Goal: Check status: Check status

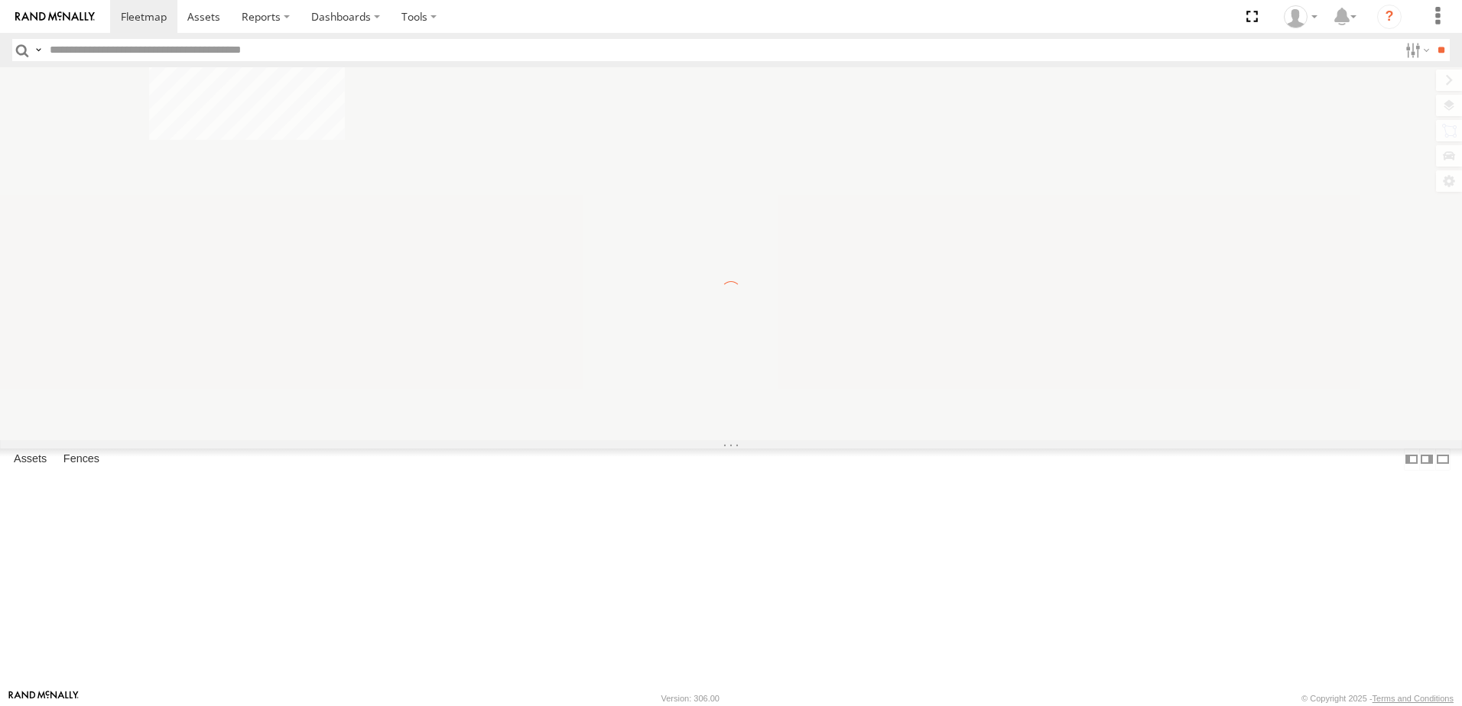
click at [110, 48] on input "text" at bounding box center [721, 50] width 1355 height 22
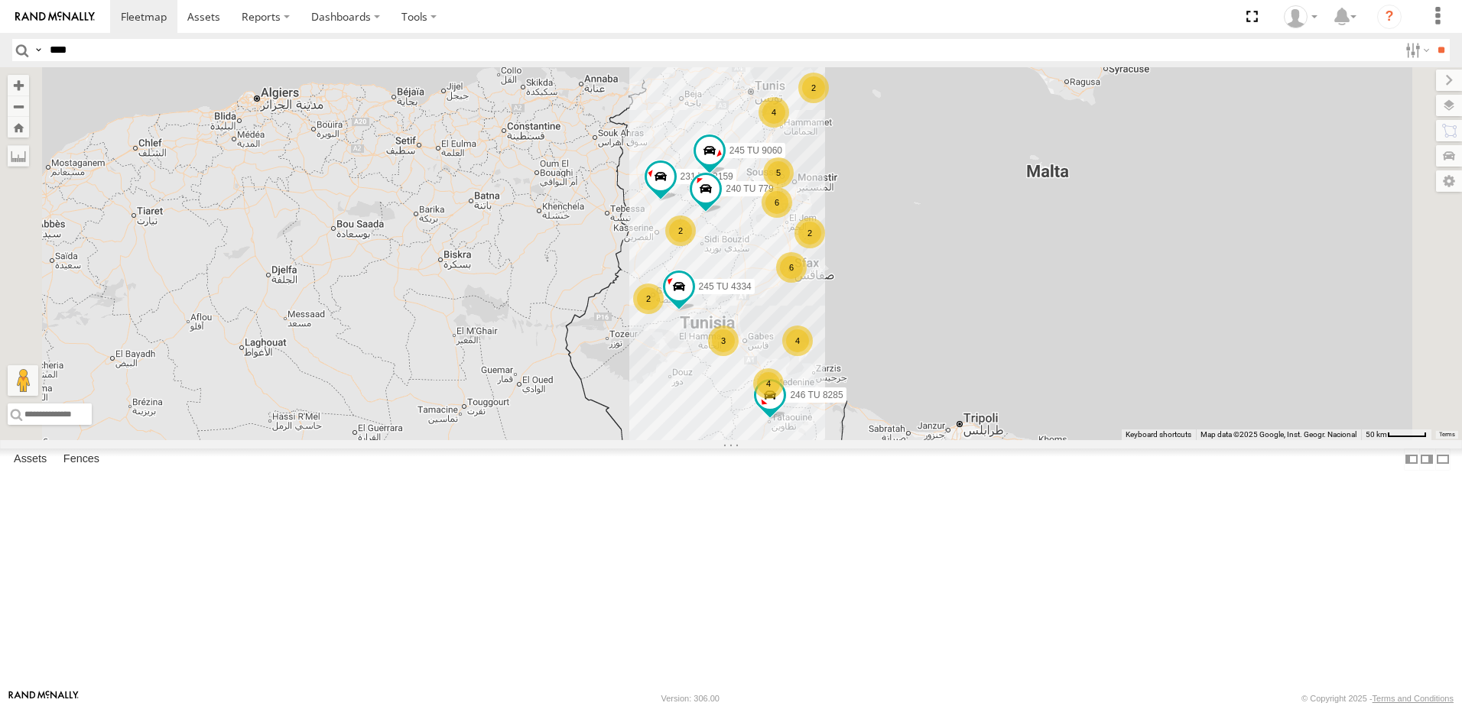
click at [1432, 39] on input "**" at bounding box center [1441, 50] width 18 height 22
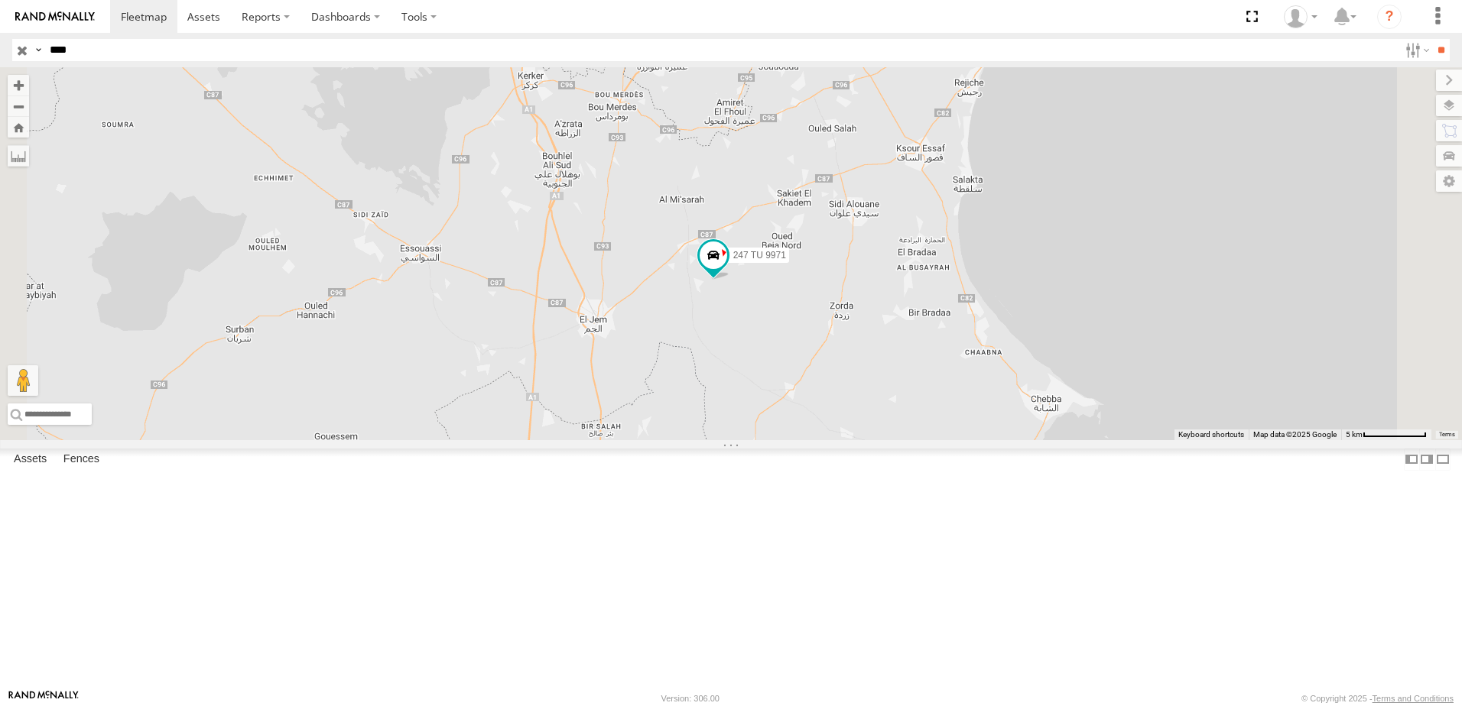
drag, startPoint x: 957, startPoint y: 398, endPoint x: 964, endPoint y: 463, distance: 65.4
click at [964, 440] on div "247 TU 9971" at bounding box center [731, 253] width 1462 height 373
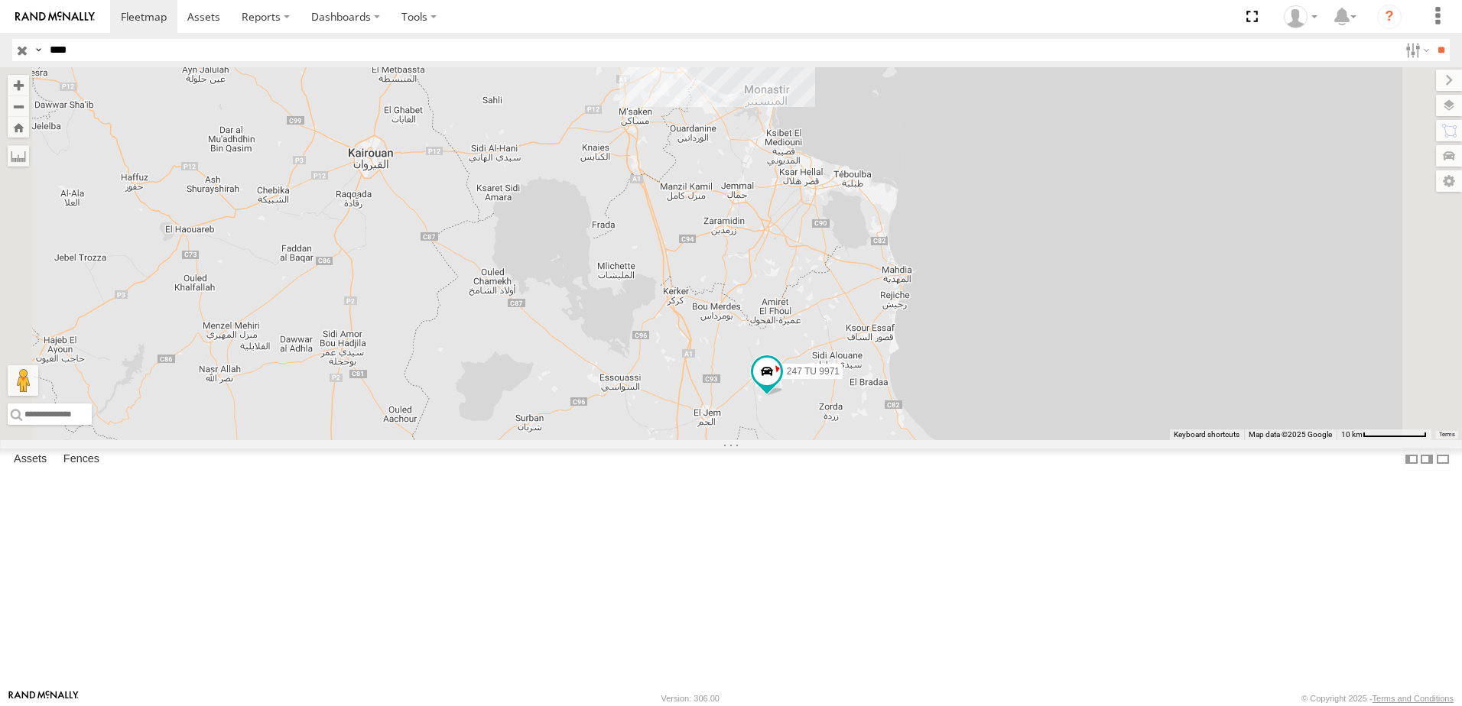
drag, startPoint x: 959, startPoint y: 283, endPoint x: 967, endPoint y: 380, distance: 97.5
click at [967, 380] on div "247 TU 9971" at bounding box center [731, 253] width 1462 height 373
click at [92, 50] on input "****" at bounding box center [721, 50] width 1355 height 22
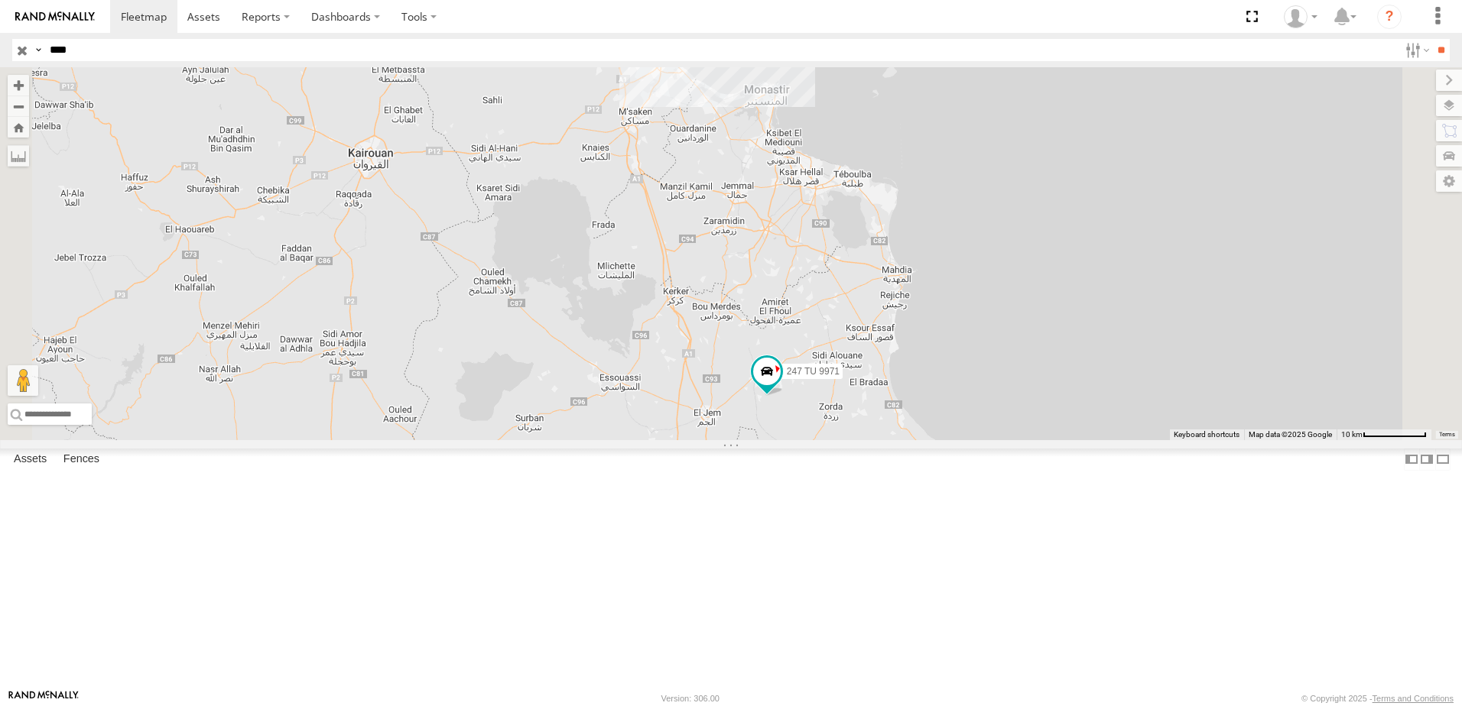
click at [1432, 39] on input "**" at bounding box center [1441, 50] width 18 height 22
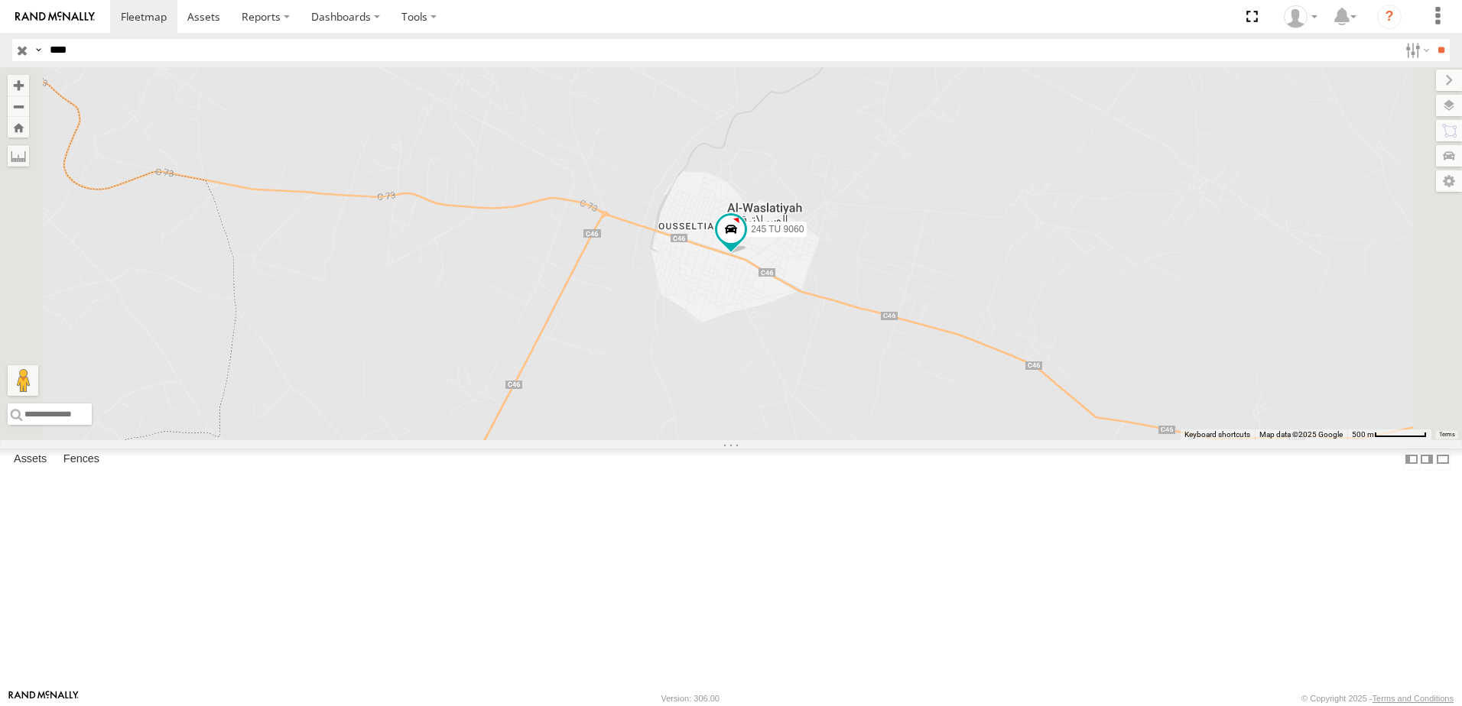
click at [103, 50] on input "****" at bounding box center [721, 50] width 1355 height 22
type input "****"
click at [1432, 39] on input "**" at bounding box center [1441, 50] width 18 height 22
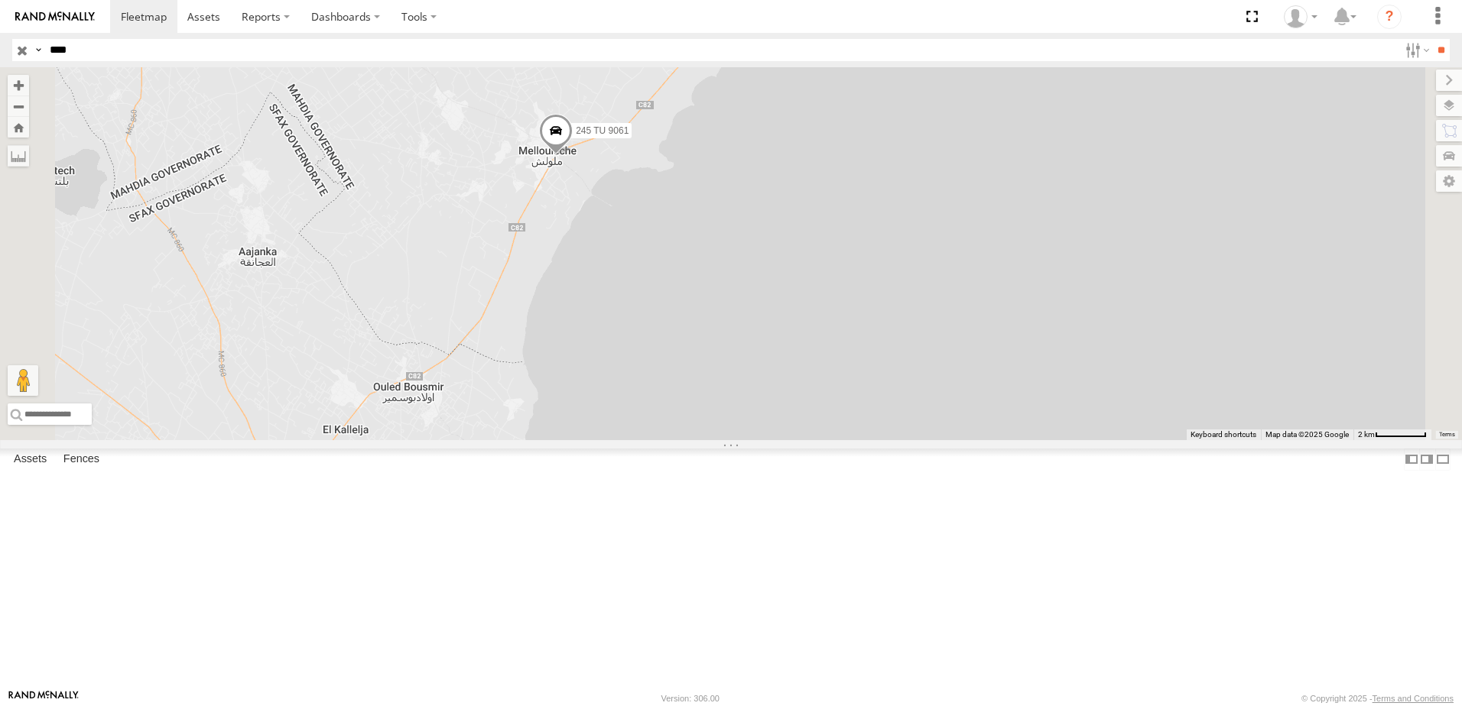
click at [573, 155] on span at bounding box center [556, 134] width 34 height 41
click at [577, 138] on label at bounding box center [562, 132] width 30 height 11
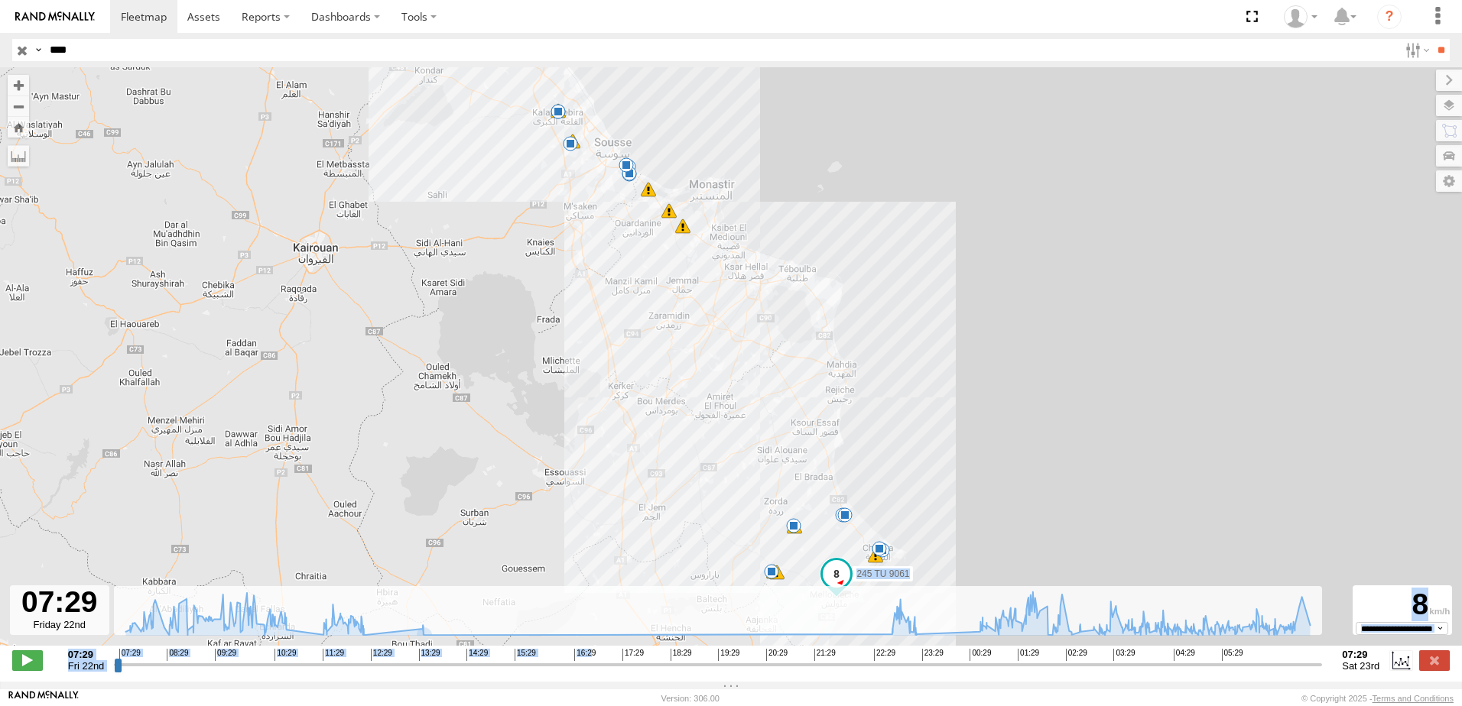
drag, startPoint x: 621, startPoint y: 590, endPoint x: 628, endPoint y: 566, distance: 25.4
click at [628, 566] on div "← Move left → Move right ↑ Move up ↓ Move down + Zoom in - Zoom out Home Jump l…" at bounding box center [731, 374] width 1462 height 615
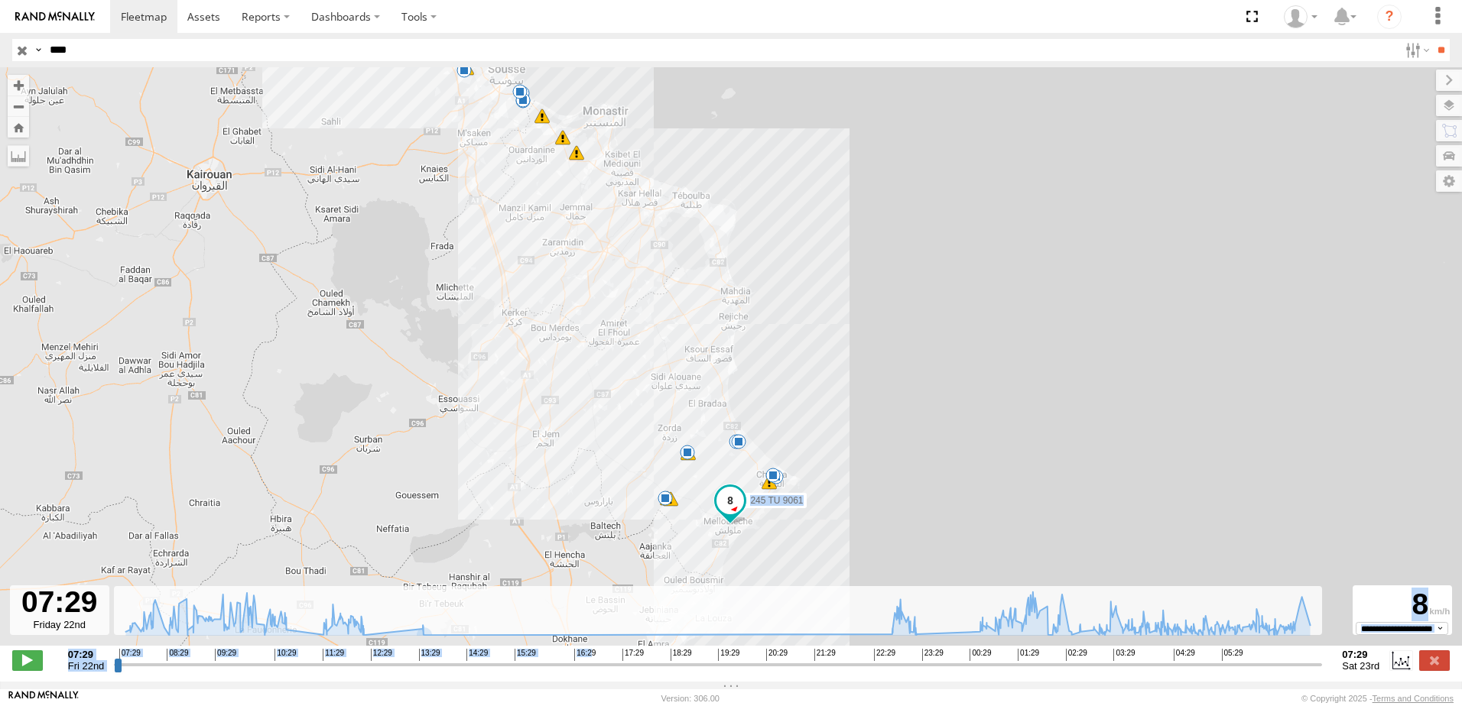
drag, startPoint x: 628, startPoint y: 566, endPoint x: 675, endPoint y: 427, distance: 147.0
click at [675, 427] on div "245 TU 9061 08:22 Fri 08:23 Fri 08:24 Fri 08:44 Fri 08:50 Fri 10:30 Fri 10:46 F…" at bounding box center [731, 364] width 1462 height 595
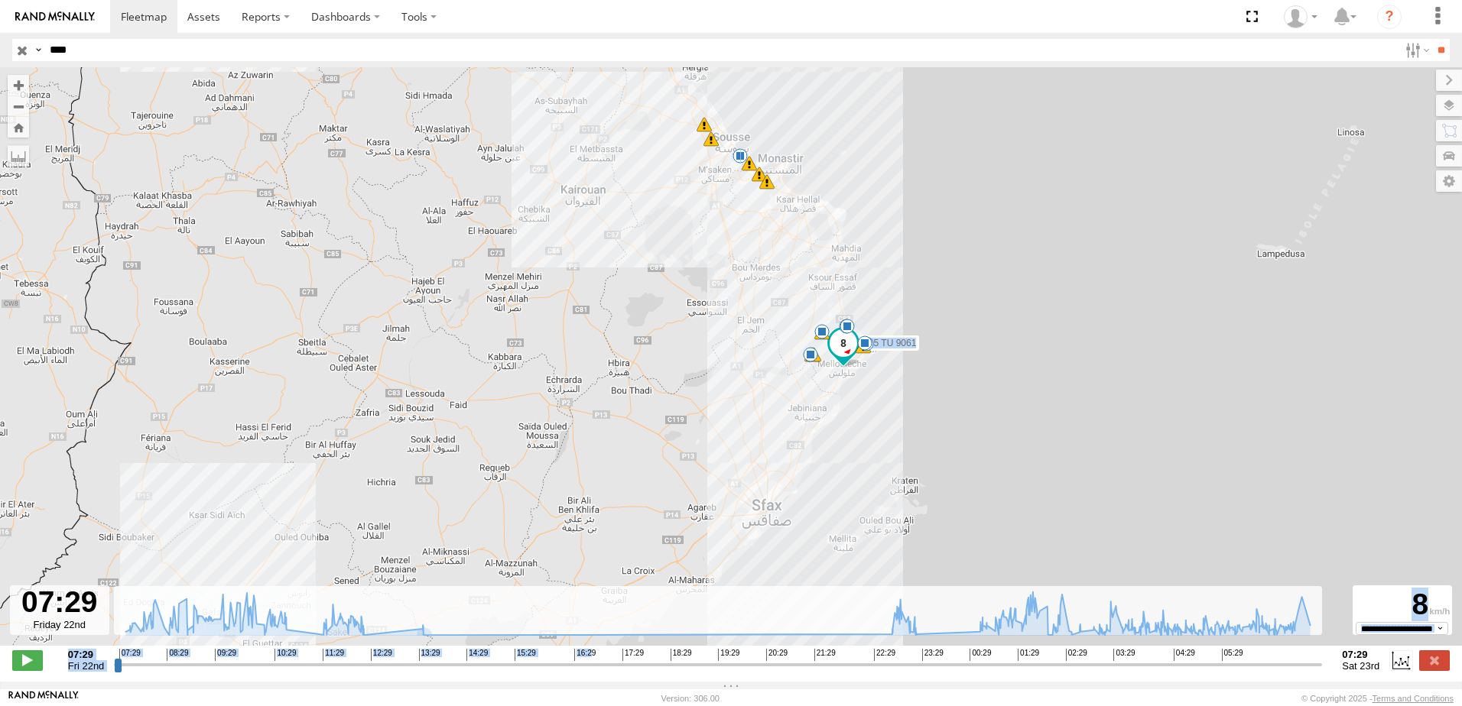
click at [957, 307] on div "245 TU 9061 08:22 Fri 08:23 Fri 08:24 Fri 08:44 Fri 08:50 Fri 10:30 Fri 13:31 F…" at bounding box center [731, 364] width 1462 height 595
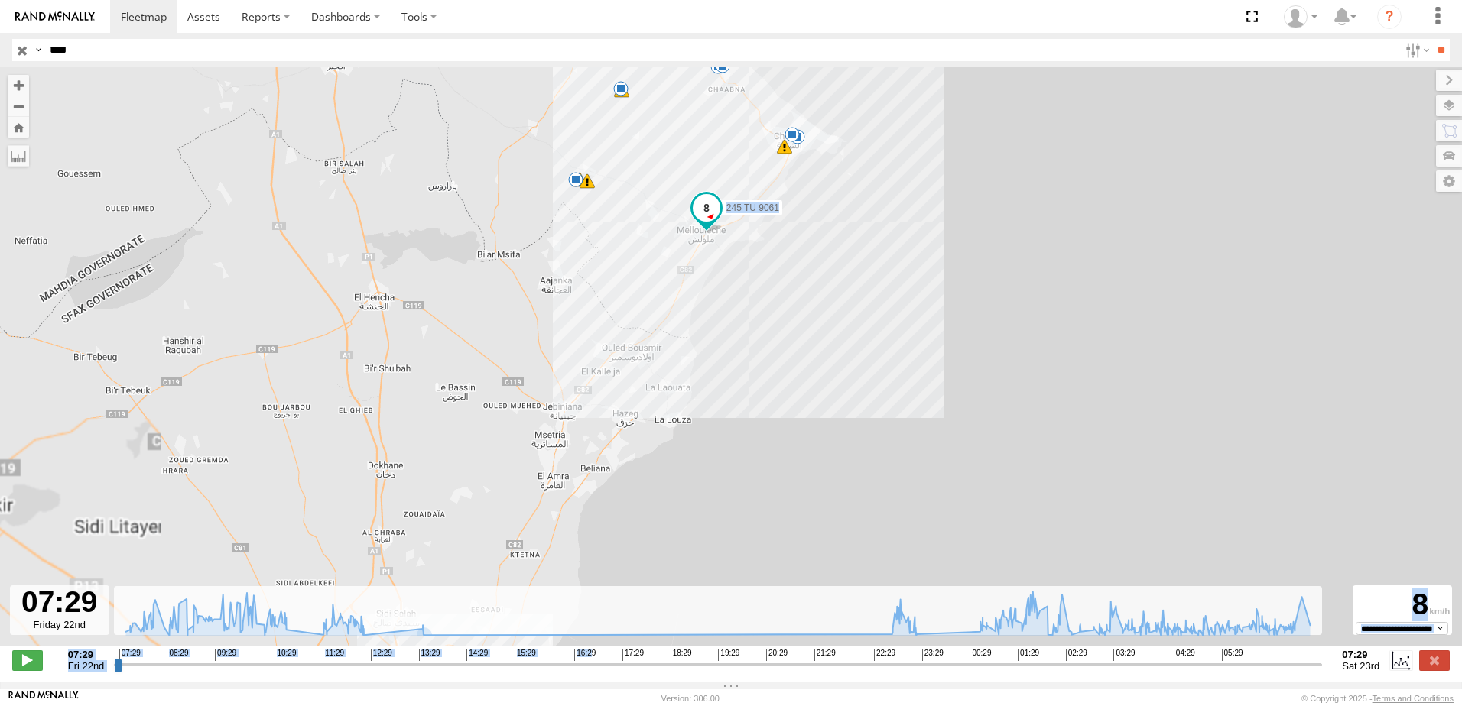
drag, startPoint x: 822, startPoint y: 341, endPoint x: 859, endPoint y: 433, distance: 99.1
click at [859, 433] on div "245 TU 9061 08:22 Fri 08:23 Fri 08:24 Fri 08:44 Fri 08:50 Fri 10:30 Fri 13:31 F…" at bounding box center [731, 364] width 1462 height 595
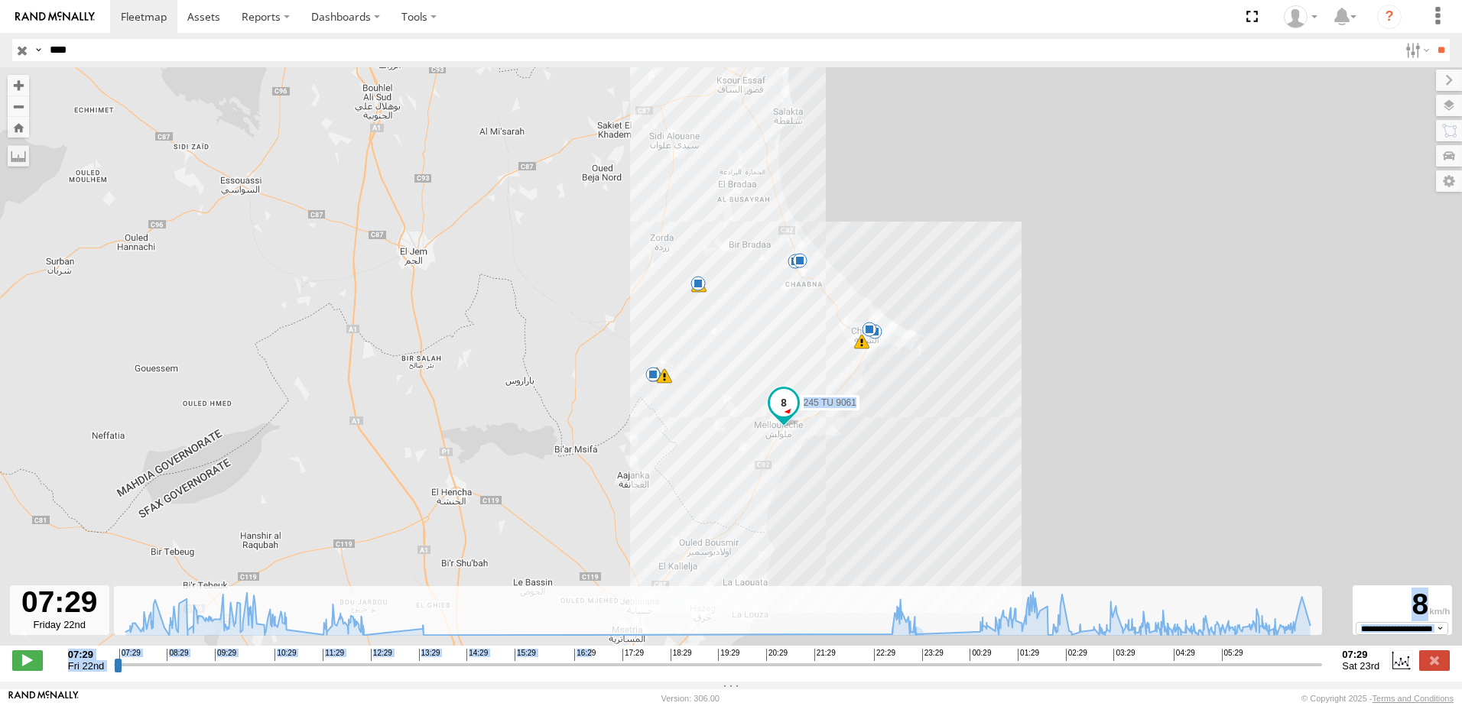
drag, startPoint x: 800, startPoint y: 439, endPoint x: 782, endPoint y: 343, distance: 97.9
click at [784, 343] on div "245 TU 9061 08:22 Fri 08:23 Fri 08:24 Fri 08:44 Fri 08:50 Fri 10:30 Fri 13:31 F…" at bounding box center [731, 364] width 1462 height 595
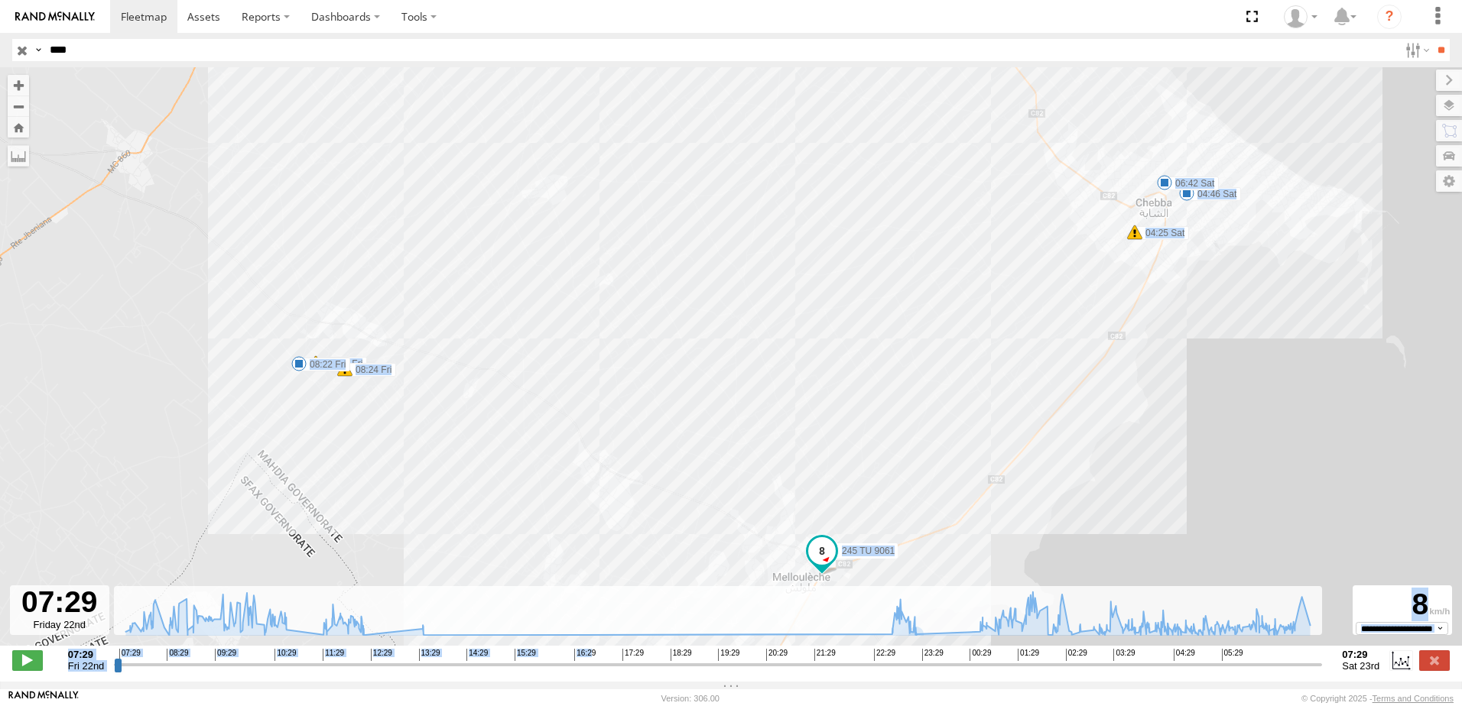
drag, startPoint x: 791, startPoint y: 405, endPoint x: 783, endPoint y: 343, distance: 63.3
click at [789, 313] on div "245 TU 9061 08:22 Fri 08:23 Fri 08:24 Fri 08:44 Fri 08:50 Fri 10:30 Fri 13:31 F…" at bounding box center [731, 364] width 1462 height 595
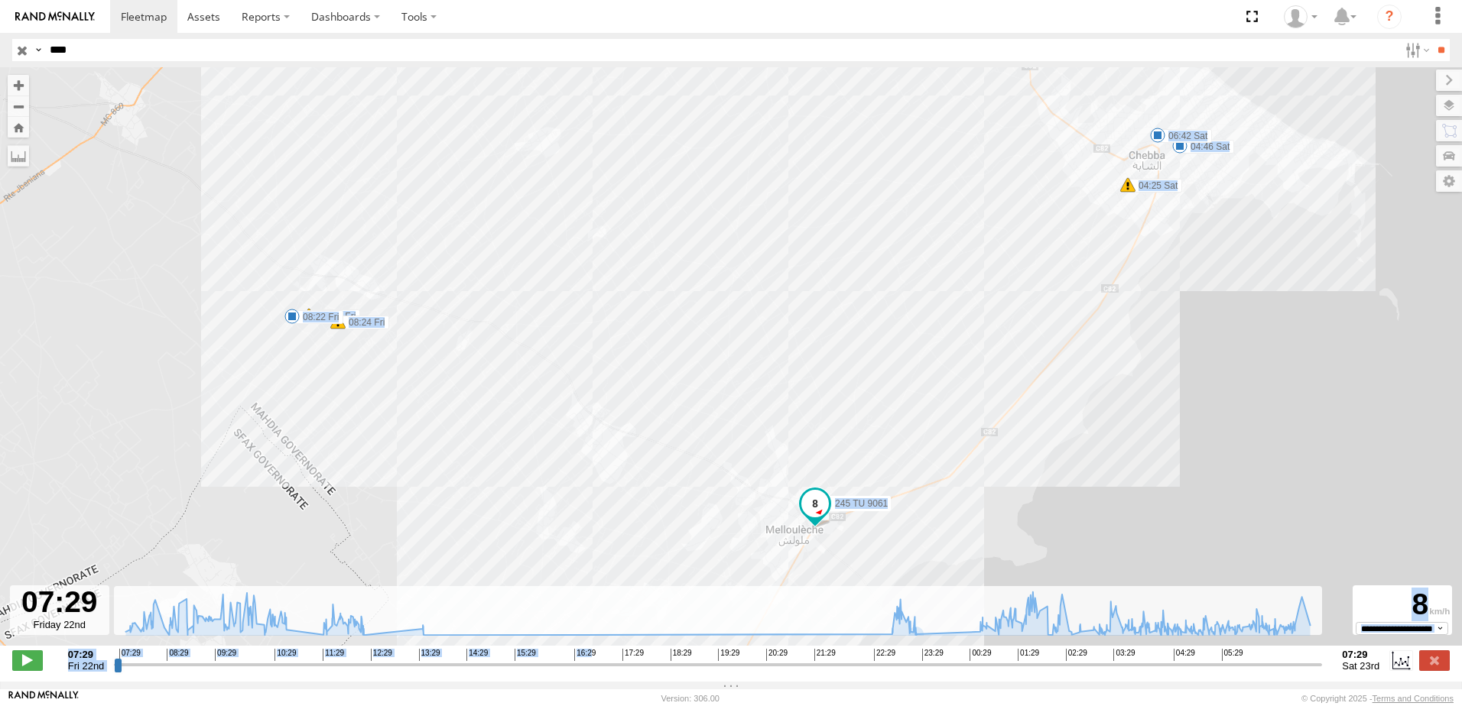
click at [781, 227] on div "245 TU 9061 08:22 Fri 08:23 Fri 08:24 Fri 08:44 Fri 08:50 Fri 10:30 Fri 13:31 F…" at bounding box center [731, 364] width 1462 height 595
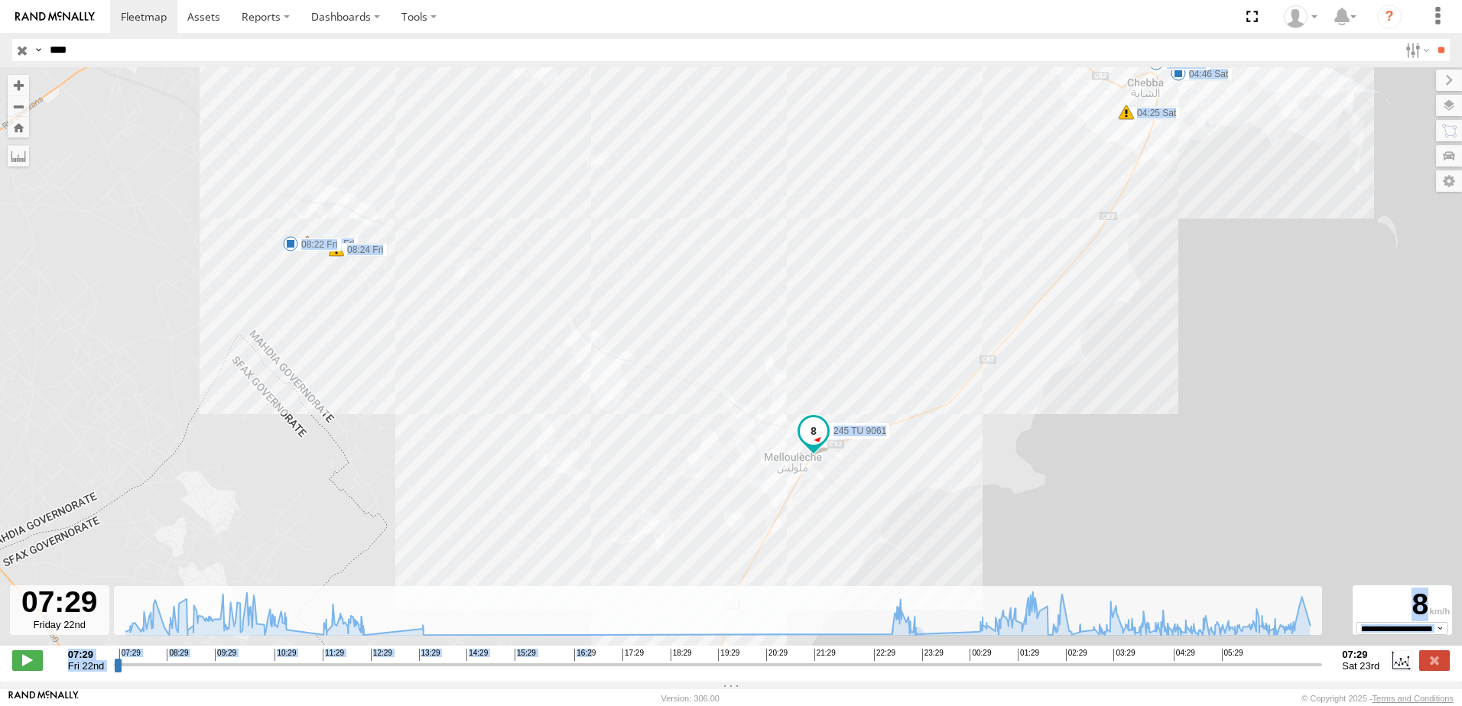
drag, startPoint x: 812, startPoint y: 260, endPoint x: 838, endPoint y: 299, distance: 46.9
click at [812, 228] on div "245 TU 9061 08:22 Fri 08:23 Fri 08:24 Fri 08:44 Fri 08:50 Fri 10:30 Fri 13:31 F…" at bounding box center [731, 364] width 1462 height 595
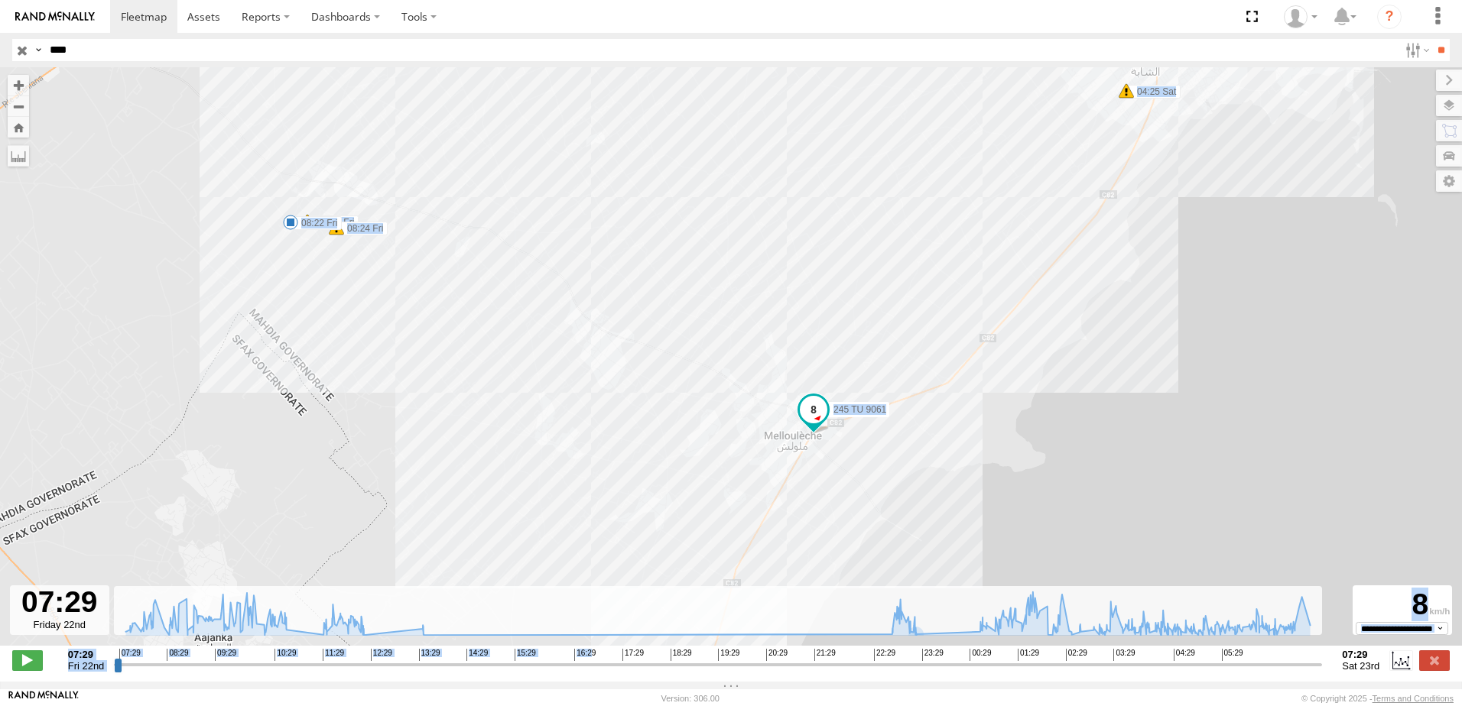
drag, startPoint x: 831, startPoint y: 325, endPoint x: 831, endPoint y: 278, distance: 46.6
click at [833, 245] on div "245 TU 9061 08:22 Fri 08:23 Fri 08:24 Fri 08:44 Fri 08:50 Fri 10:30 Fri 13:31 F…" at bounding box center [731, 364] width 1462 height 595
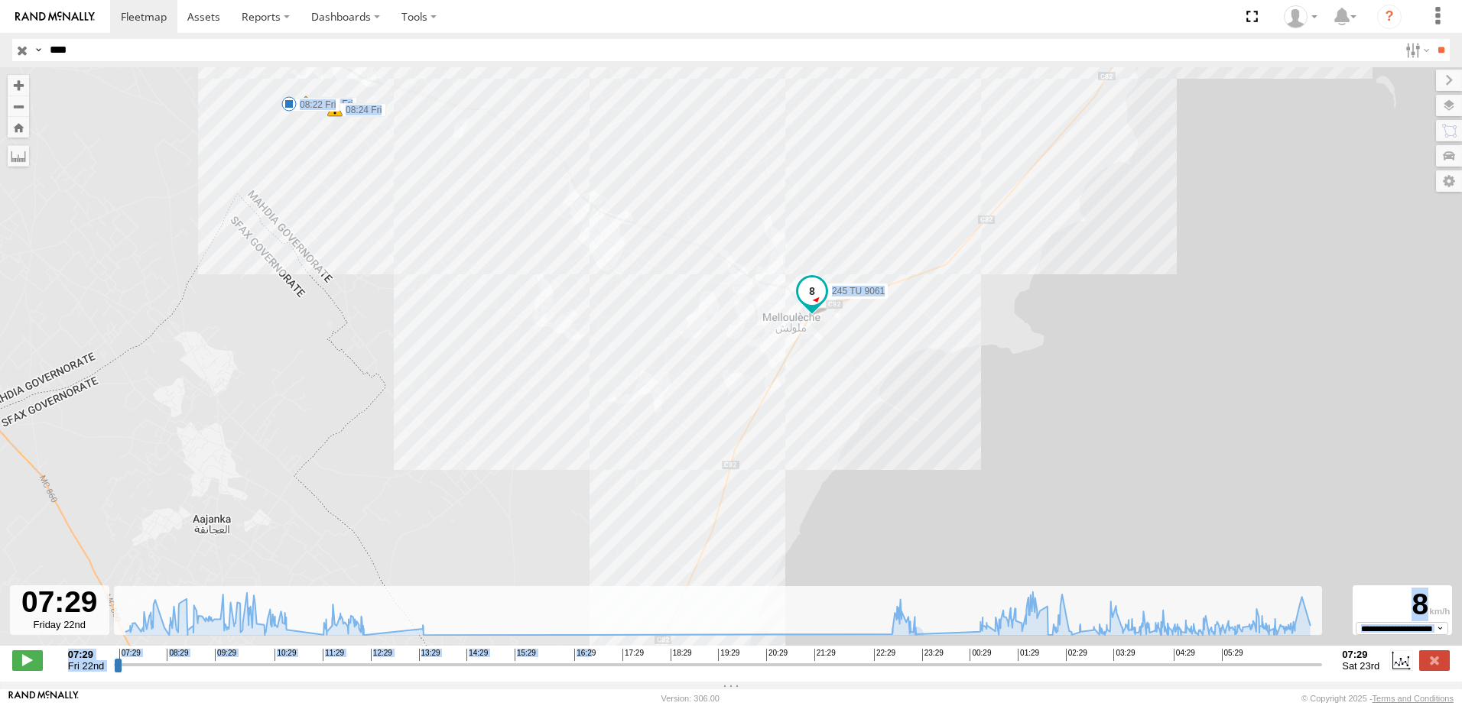
drag, startPoint x: 830, startPoint y: 274, endPoint x: 830, endPoint y: 243, distance: 30.6
click at [830, 243] on div "245 TU 9061 08:22 Fri 08:23 Fri 08:24 Fri 08:44 Fri 08:50 Fri 10:30 Fri 13:31 F…" at bounding box center [731, 364] width 1462 height 595
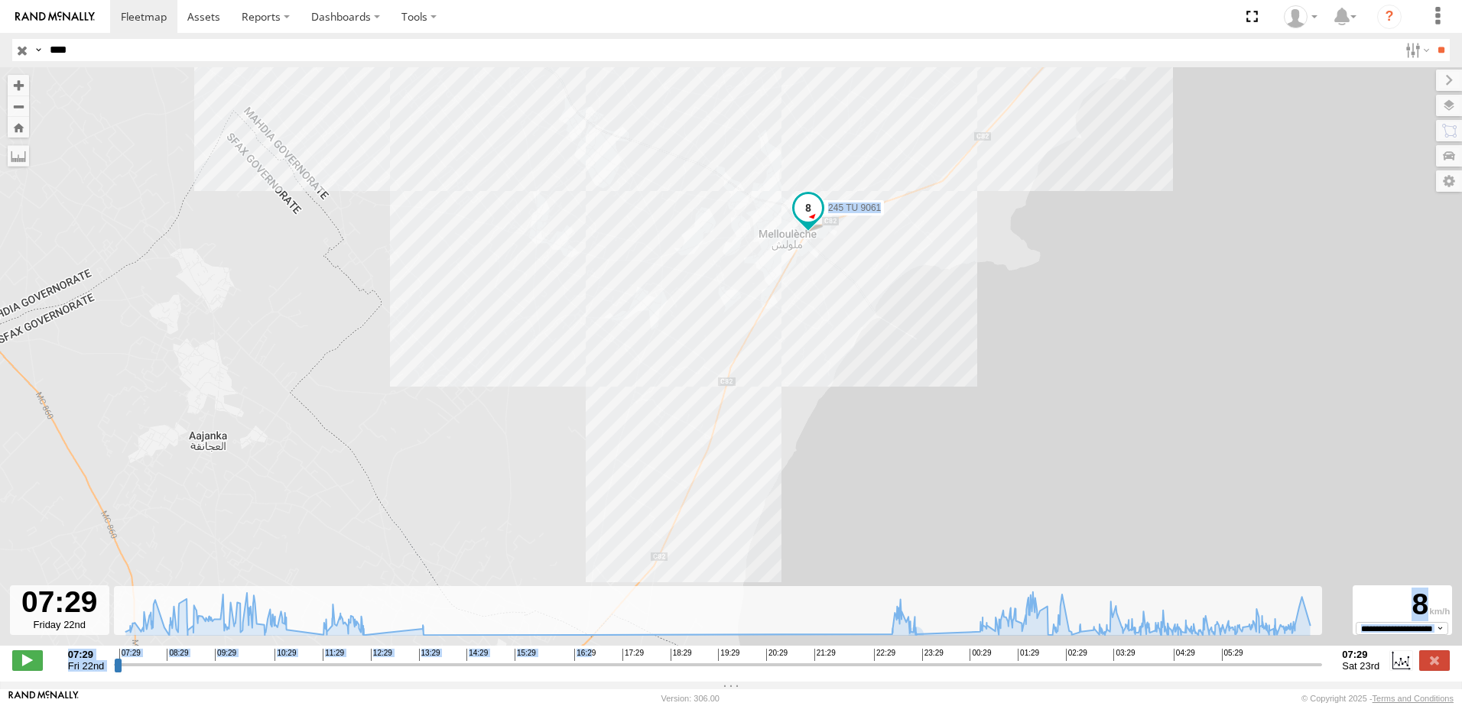
drag, startPoint x: 807, startPoint y: 296, endPoint x: 792, endPoint y: 335, distance: 41.6
click at [805, 297] on div "245 TU 9061 08:22 Fri 08:23 Fri 08:24 Fri 08:44 Fri 08:50 Fri 10:30 Fri 13:31 F…" at bounding box center [731, 364] width 1462 height 595
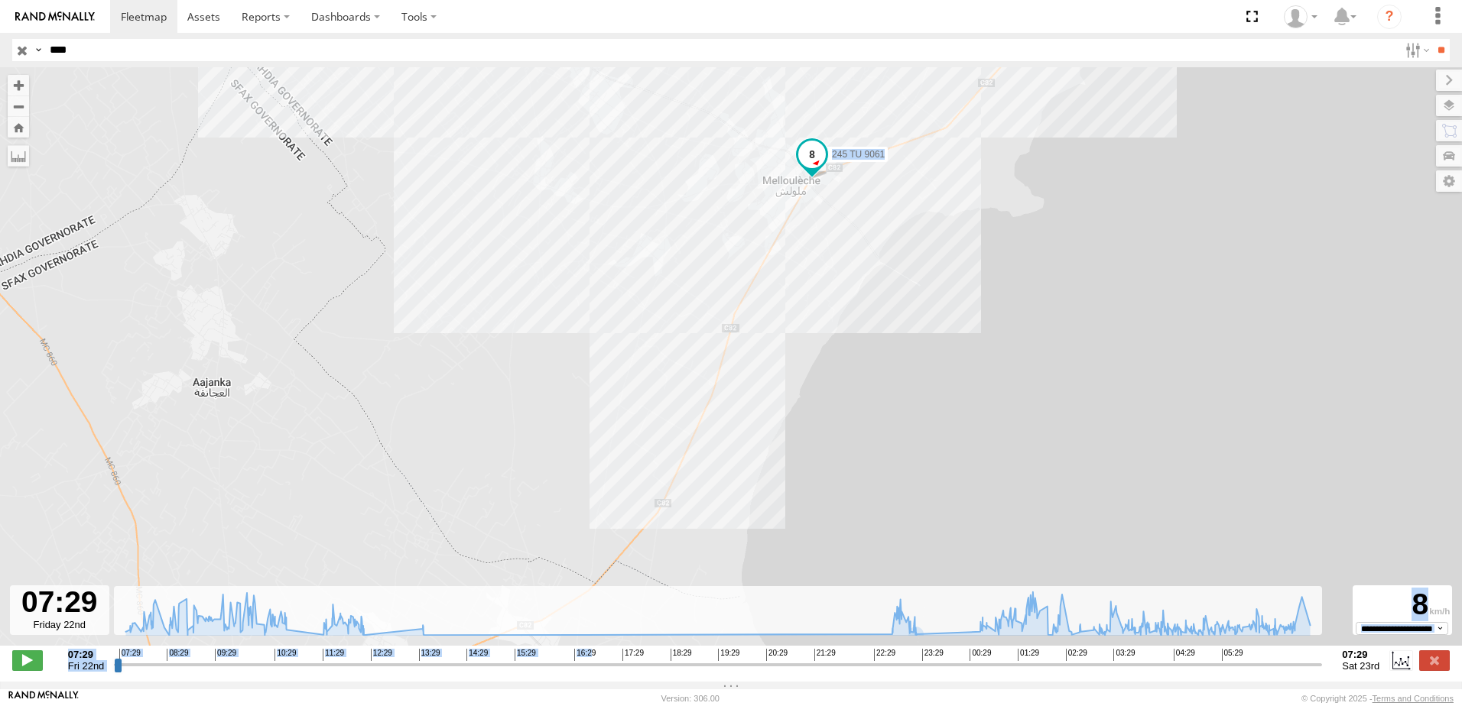
click at [725, 360] on div "245 TU 9061 08:22 Fri 08:23 Fri 08:24 Fri 08:44 Fri 08:50 Fri 10:30 Fri 13:31 F…" at bounding box center [731, 364] width 1462 height 595
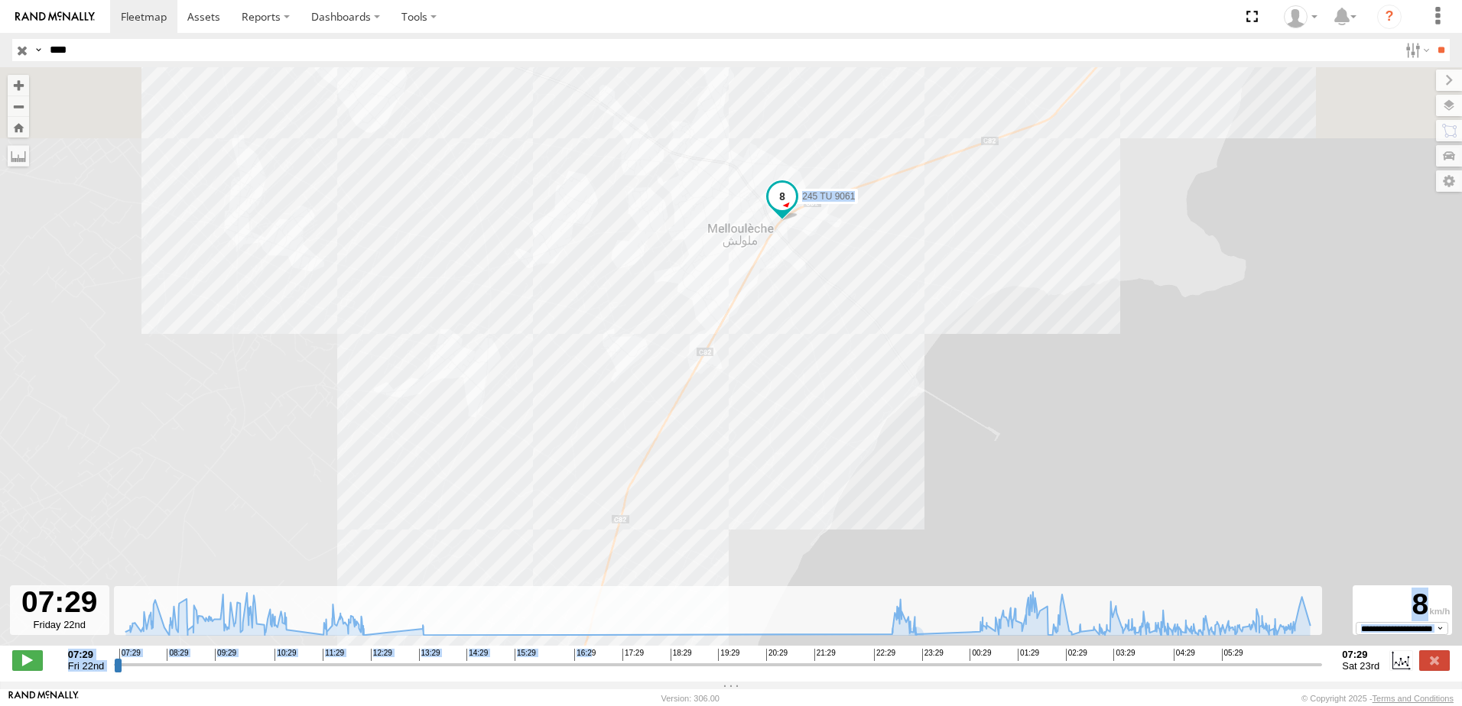
drag, startPoint x: 847, startPoint y: 260, endPoint x: 881, endPoint y: 375, distance: 119.5
click at [879, 379] on div "245 TU 9061 08:22 Fri 08:23 Fri 08:24 Fri 08:44 Fri 08:50 Fri 10:30 Fri 13:31 F…" at bounding box center [731, 364] width 1462 height 595
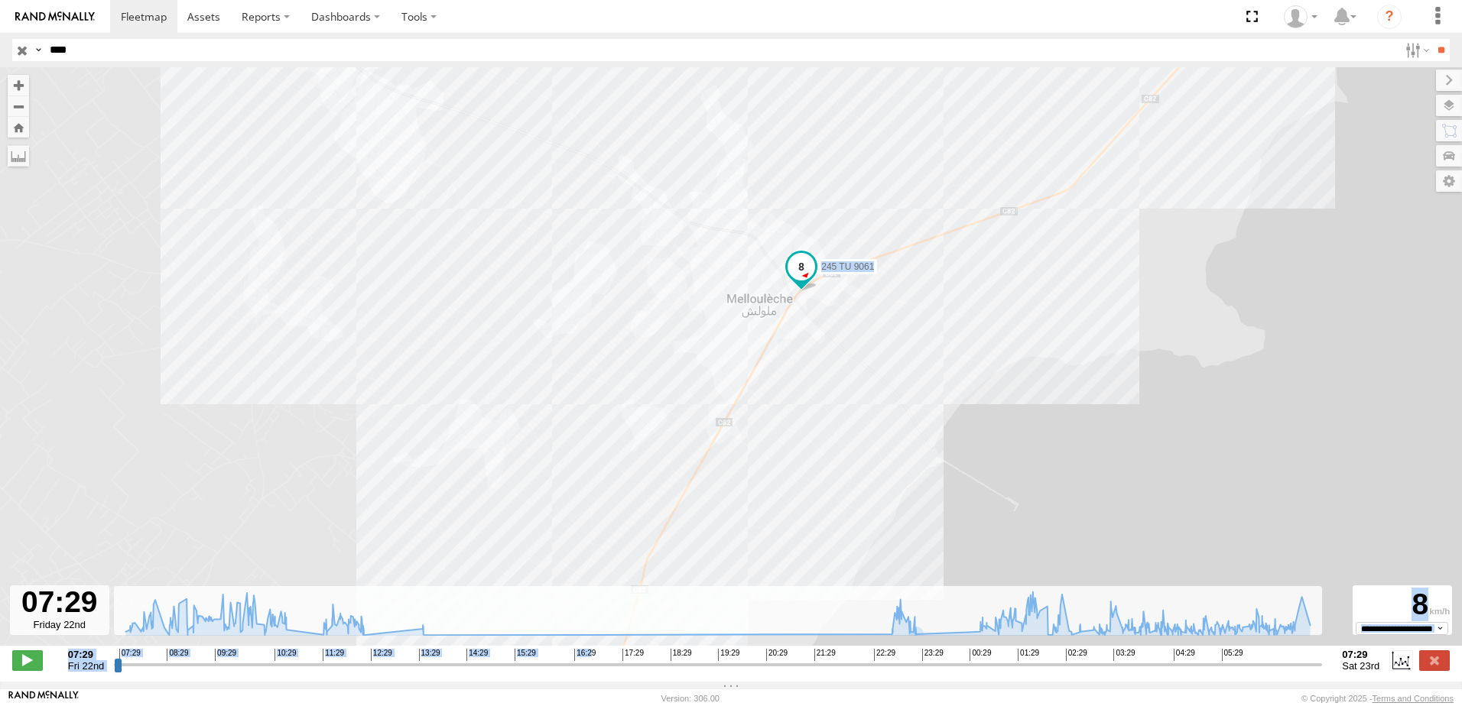
drag, startPoint x: 880, startPoint y: 297, endPoint x: 883, endPoint y: 354, distance: 57.4
click at [883, 354] on div "245 TU 9061 08:22 Fri 08:23 Fri 08:24 Fri 08:44 Fri 08:50 Fri 10:30 Fri 13:31 F…" at bounding box center [731, 364] width 1462 height 595
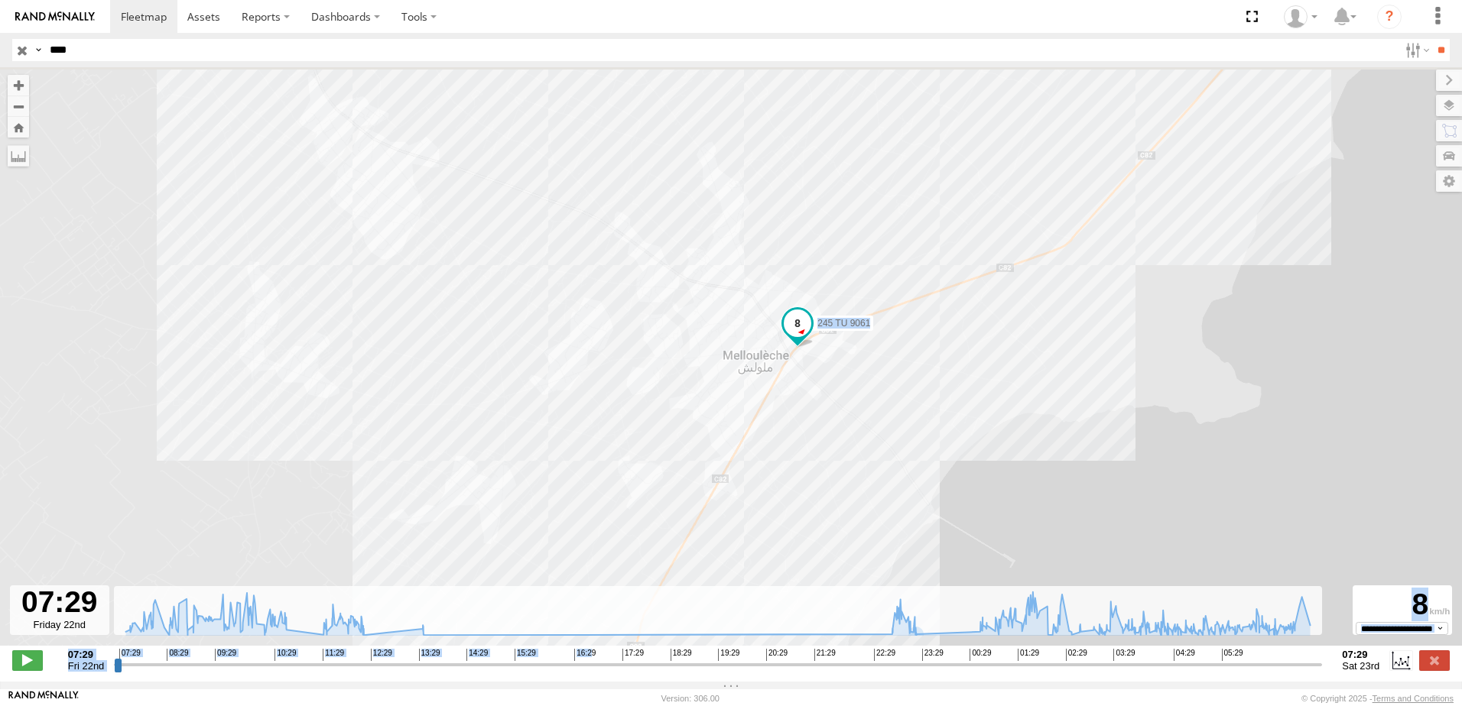
drag, startPoint x: 884, startPoint y: 299, endPoint x: 880, endPoint y: 366, distance: 67.4
click at [880, 366] on div "245 TU 9061 08:22 Fri 08:23 Fri 08:24 Fri 08:44 Fri 08:50 Fri 10:30 Fri 13:31 F…" at bounding box center [731, 364] width 1462 height 595
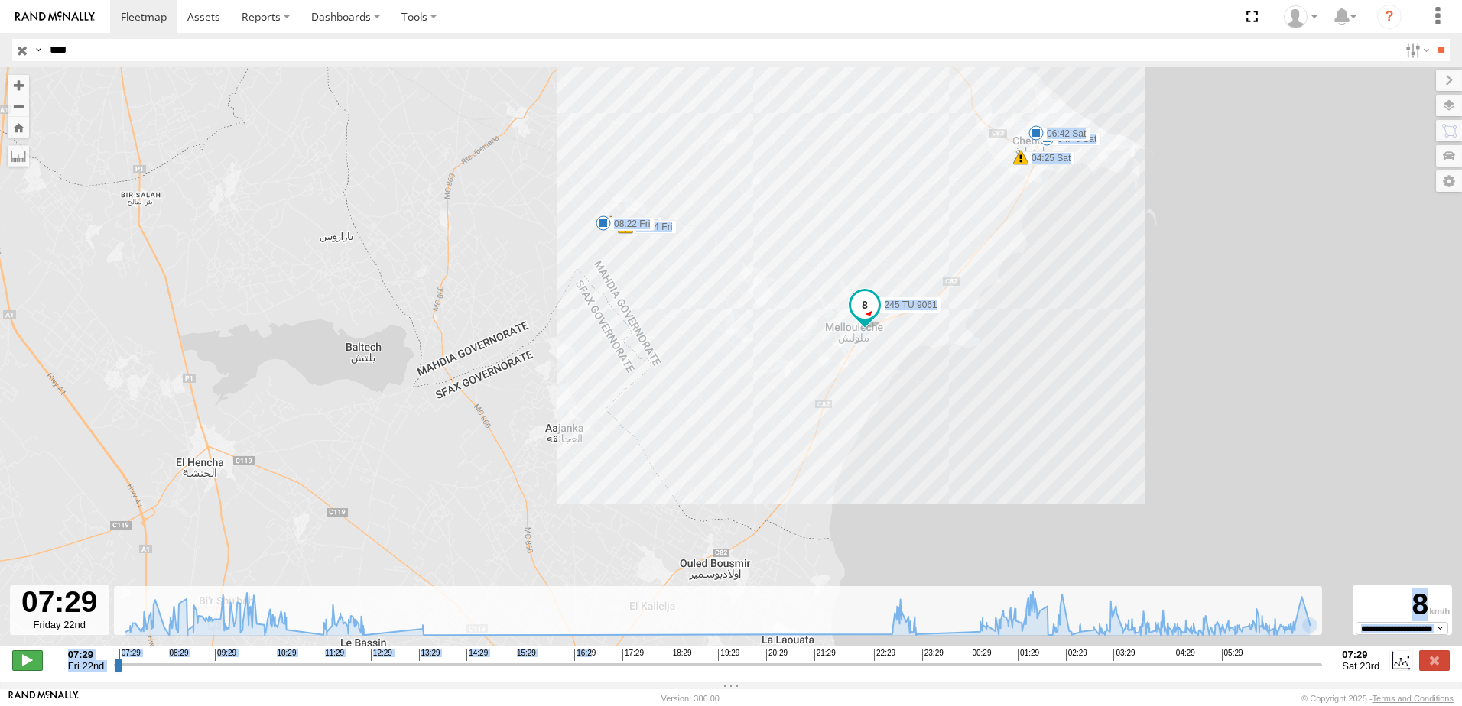
click at [31, 661] on span at bounding box center [27, 661] width 31 height 20
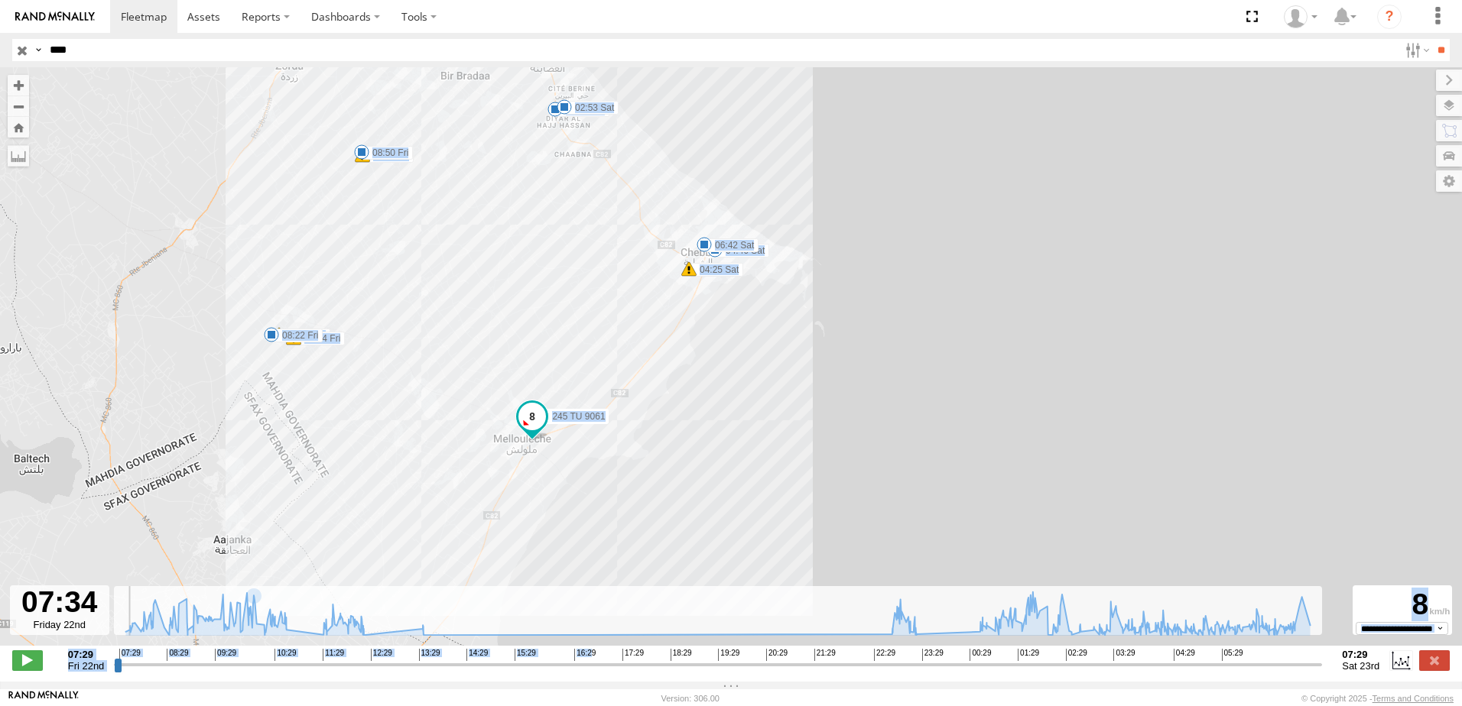
drag, startPoint x: 517, startPoint y: 427, endPoint x: 551, endPoint y: 487, distance: 68.5
click at [551, 487] on div "245 TU 9061 08:22 Fri 08:23 Fri 08:24 Fri 08:44 Fri 08:50 Fri 10:30 Fri 13:31 F…" at bounding box center [731, 364] width 1462 height 595
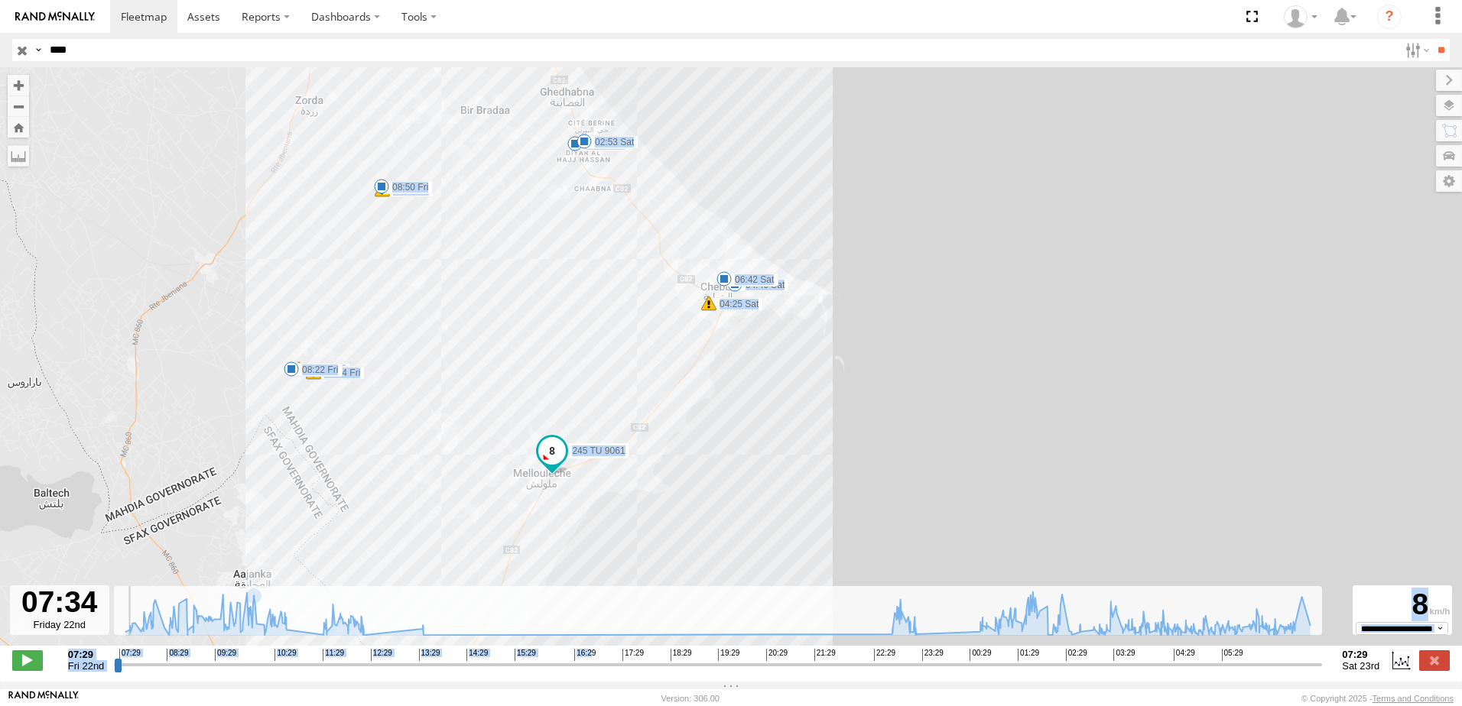
click at [558, 465] on span at bounding box center [552, 451] width 28 height 28
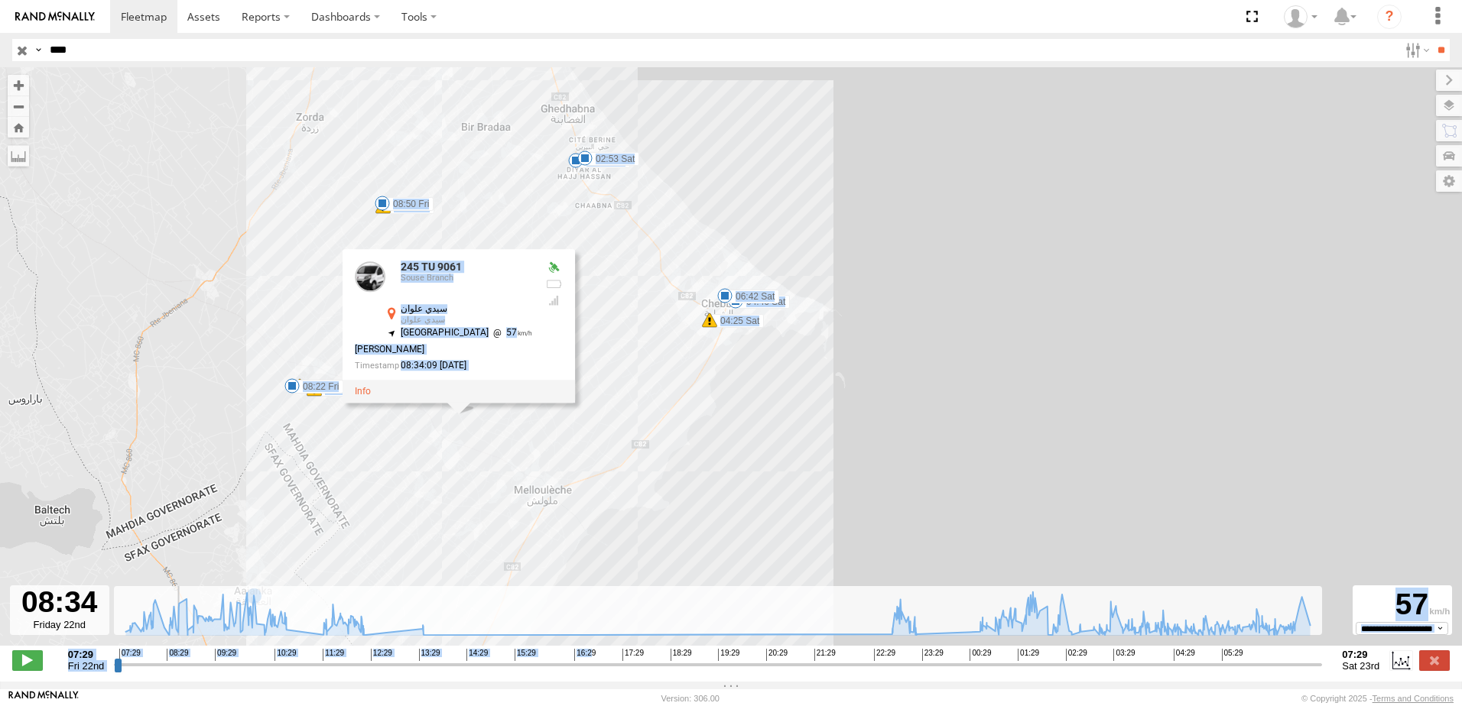
click at [606, 417] on div "245 TU 9061 08:22 Fri 08:23 Fri 08:24 Fri 08:44 Fri 08:50 Fri 10:30 Fri 13:31 F…" at bounding box center [731, 364] width 1462 height 595
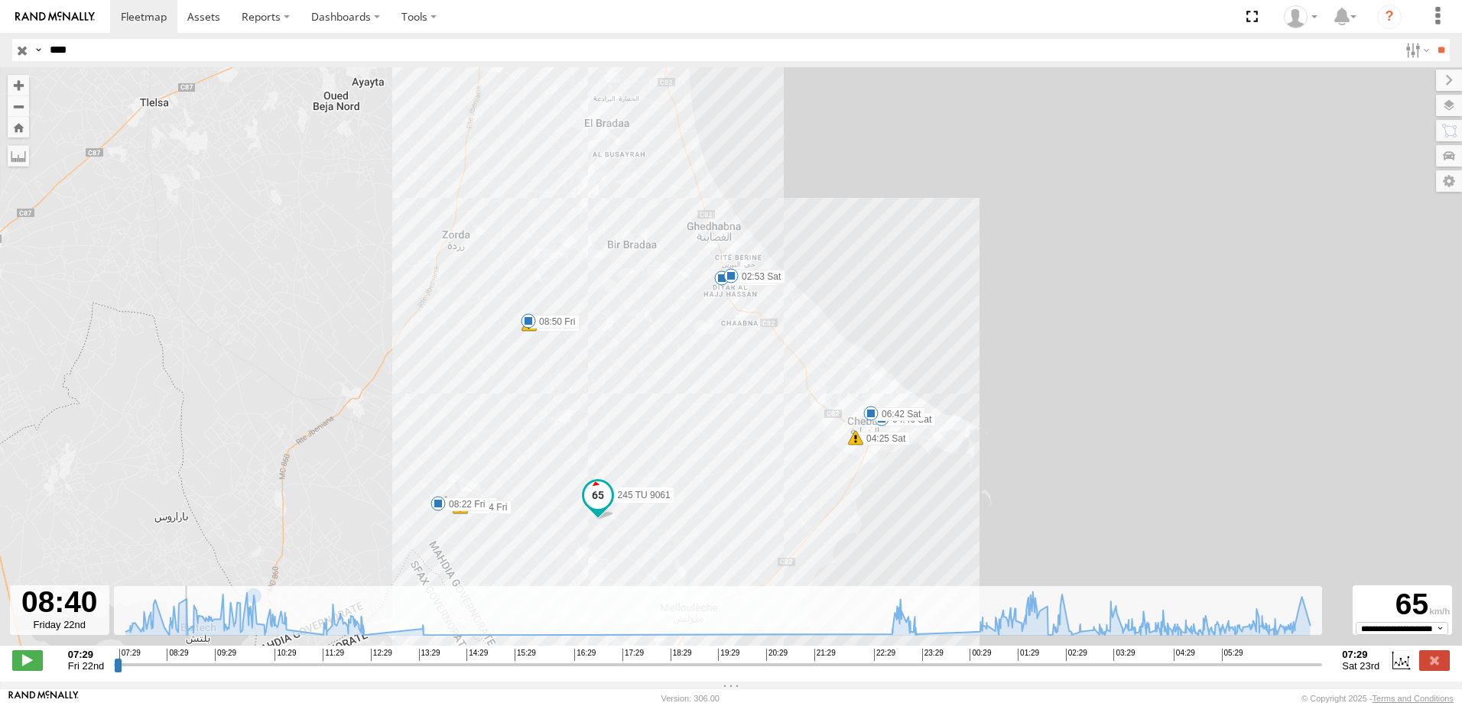
drag, startPoint x: 509, startPoint y: 283, endPoint x: 586, endPoint y: 479, distance: 210.4
click at [586, 479] on div "245 TU 9061 08:22 Fri 08:23 Fri 08:24 Fri 08:44 Fri 08:50 Fri 10:30 Fri 13:31 F…" at bounding box center [731, 364] width 1462 height 595
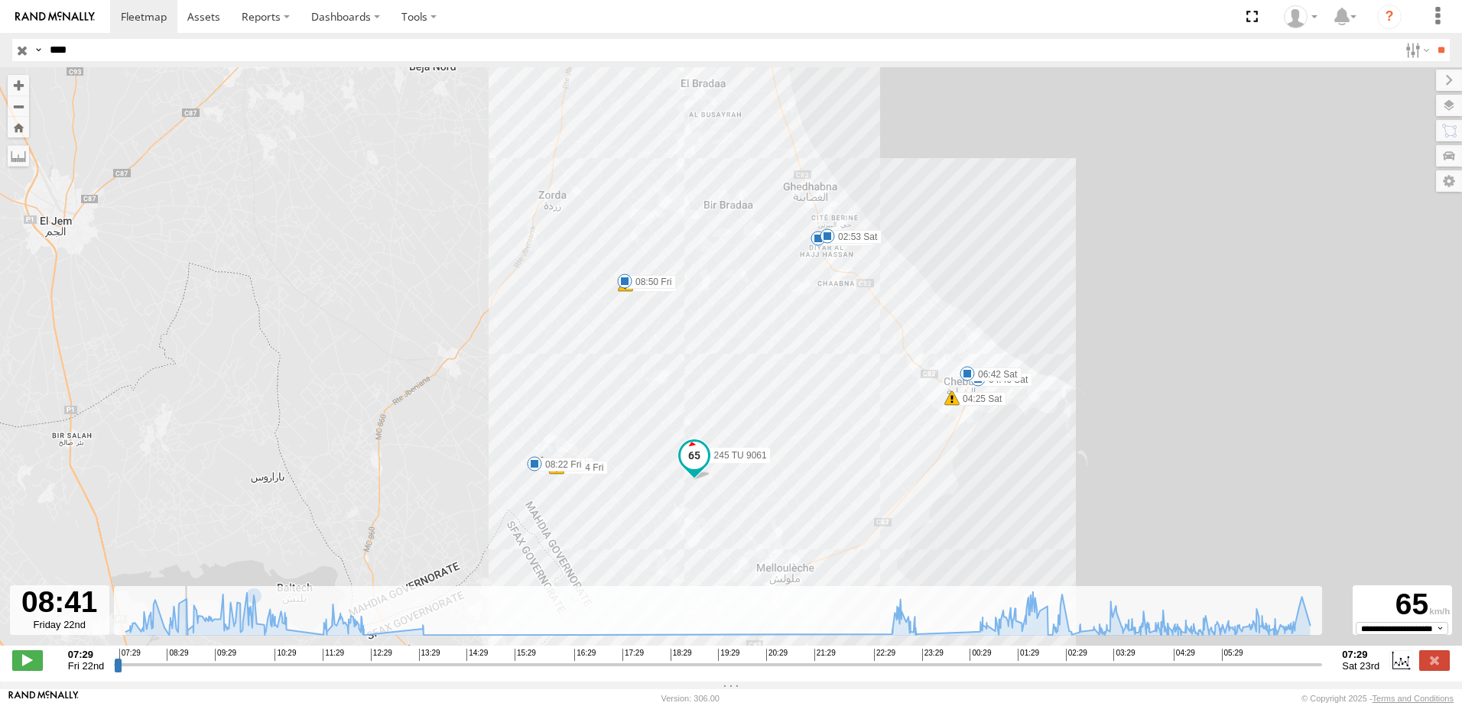
drag, startPoint x: 614, startPoint y: 357, endPoint x: 564, endPoint y: 493, distance: 144.9
click at [560, 513] on div "245 TU 9061 08:22 Fri 08:23 Fri 08:24 Fri 08:44 Fri 08:50 Fri 10:30 Fri 13:31 F…" at bounding box center [731, 364] width 1462 height 595
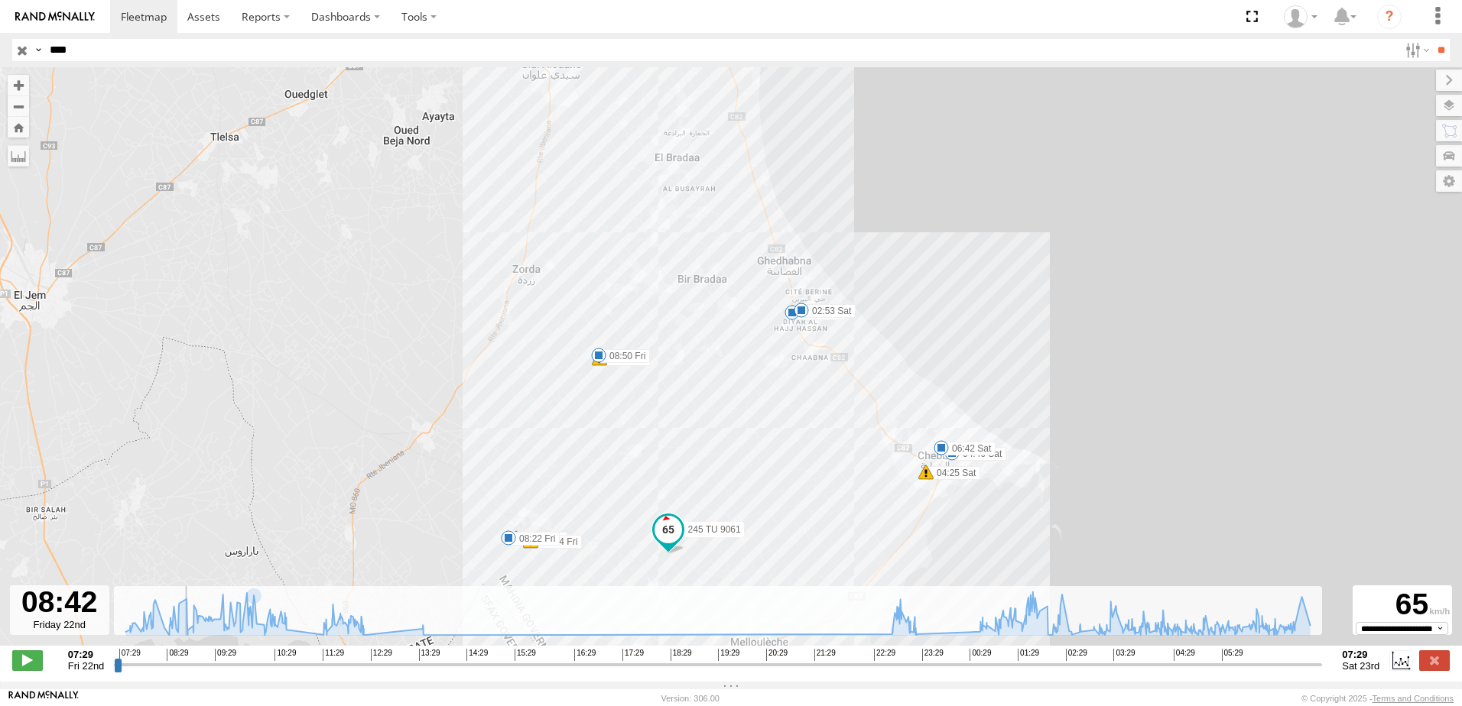
drag, startPoint x: 541, startPoint y: 308, endPoint x: 538, endPoint y: 399, distance: 91.0
click at [538, 399] on div "245 TU 9061 08:22 Fri 08:23 Fri 08:24 Fri 08:44 Fri 08:50 Fri 10:30 Fri 13:31 F…" at bounding box center [731, 364] width 1462 height 595
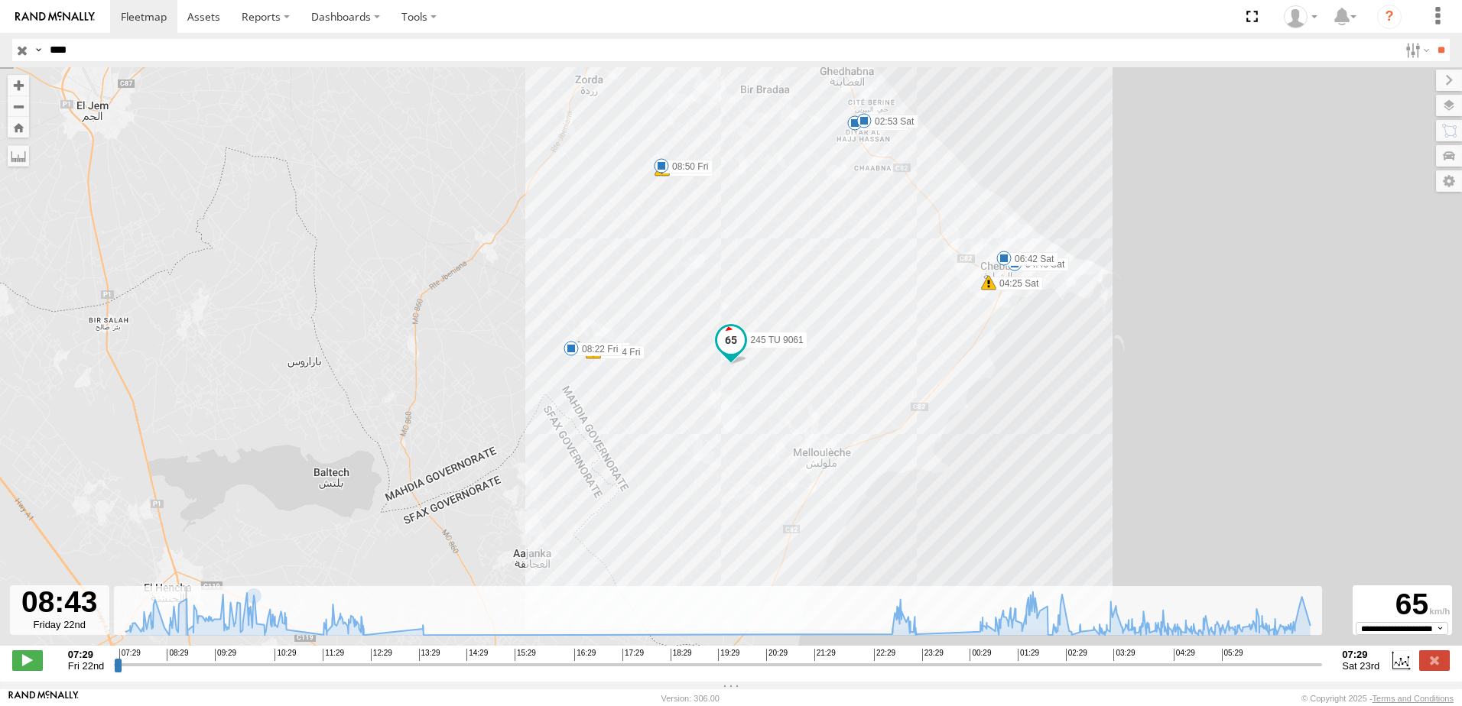
drag, startPoint x: 547, startPoint y: 283, endPoint x: 533, endPoint y: 410, distance: 127.7
click at [533, 410] on div "245 TU 9061 08:22 Fri 08:23 Fri 08:24 Fri 08:44 Fri 08:50 Fri 10:30 Fri 13:31 F…" at bounding box center [731, 364] width 1462 height 595
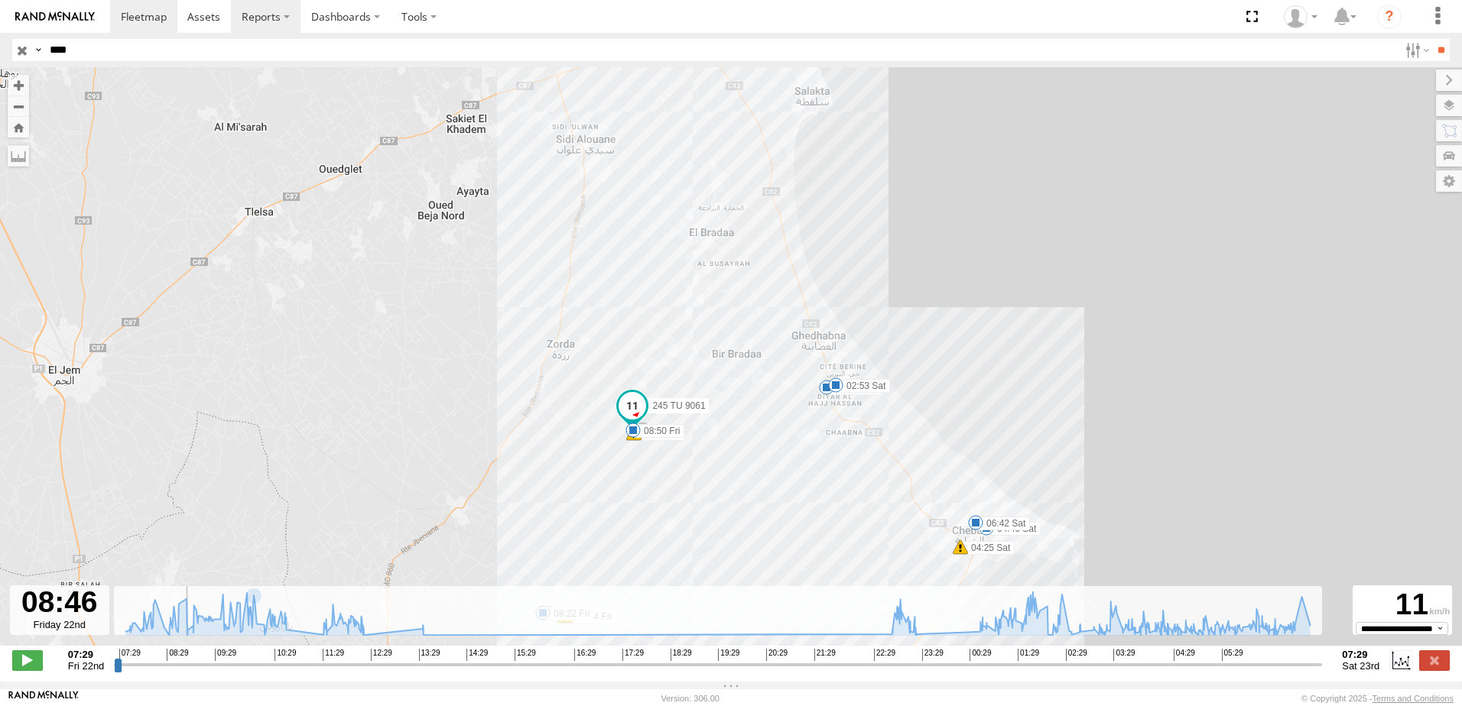
type input "**********"
